Goal: Check status: Check status

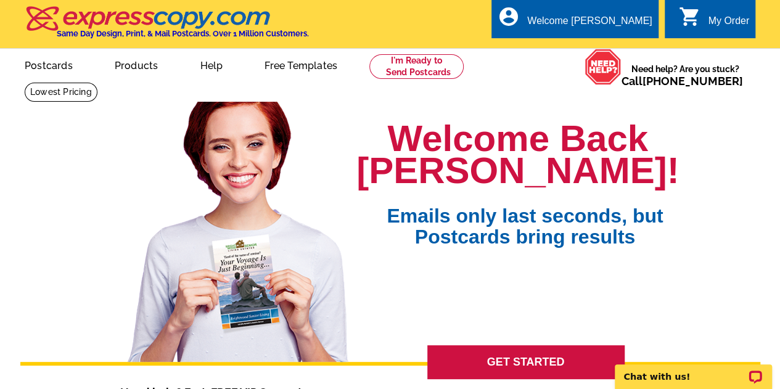
click at [700, 22] on link "0 shopping_cart My Order" at bounding box center [713, 21] width 71 height 15
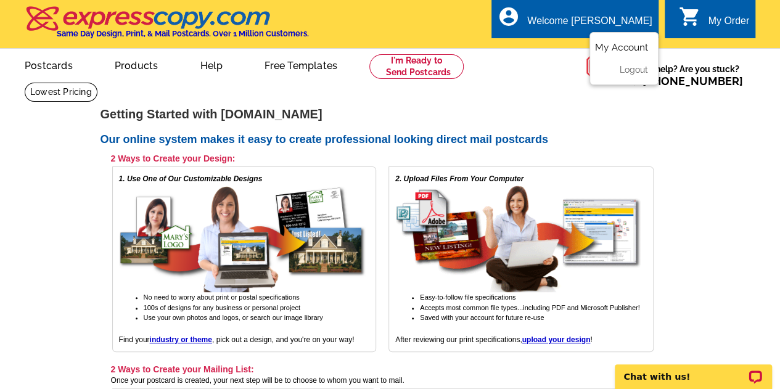
click at [623, 46] on link "My Account" at bounding box center [621, 47] width 53 height 11
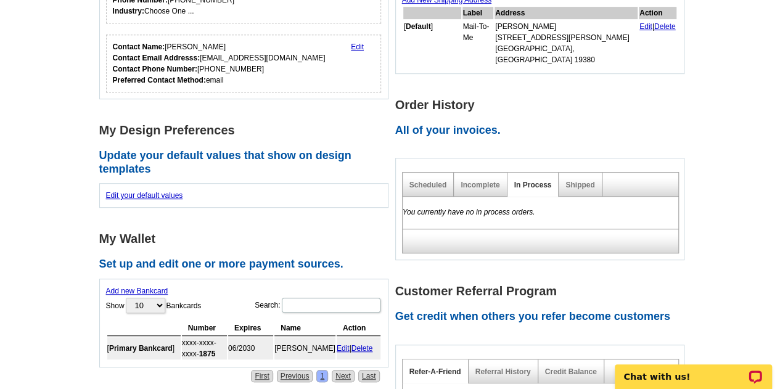
scroll to position [185, 0]
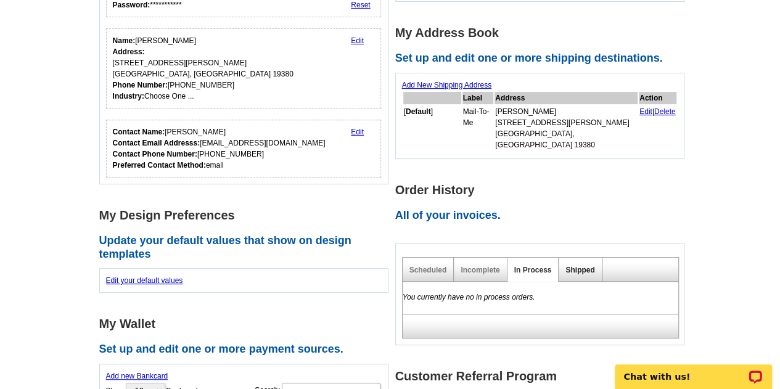
click at [576, 266] on link "Shipped" at bounding box center [579, 270] width 29 height 9
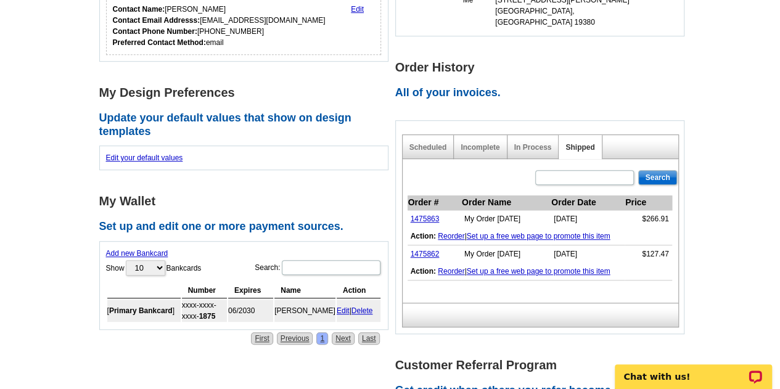
scroll to position [308, 0]
click at [422, 214] on link "1475863" at bounding box center [424, 218] width 29 height 9
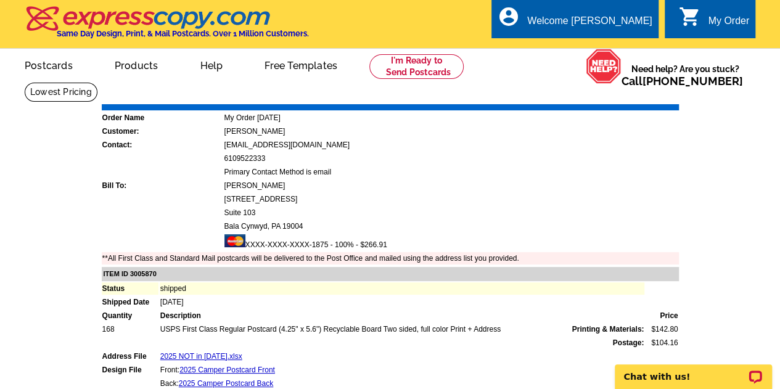
click at [549, 94] on link "Download Invoice" at bounding box center [569, 95] width 88 height 10
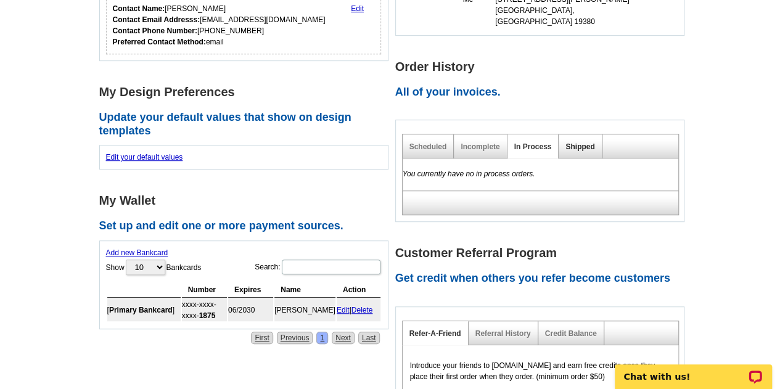
click at [582, 142] on link "Shipped" at bounding box center [579, 146] width 29 height 9
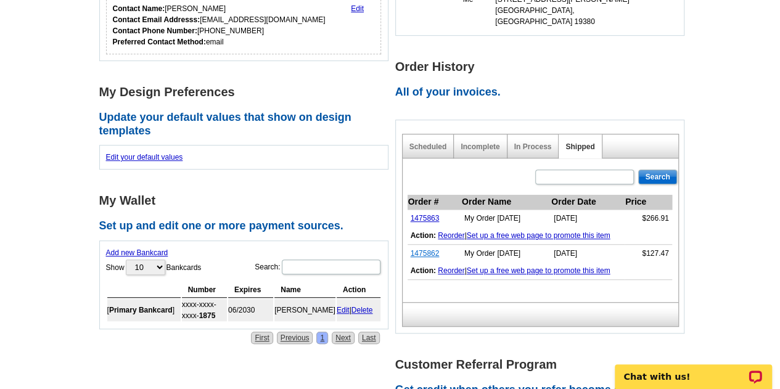
click at [431, 249] on link "1475862" at bounding box center [424, 253] width 29 height 9
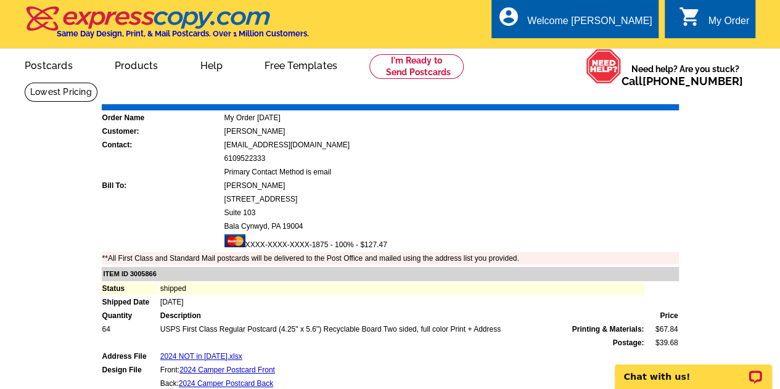
click at [575, 97] on link "Download Invoice" at bounding box center [569, 95] width 88 height 10
